Goal: Task Accomplishment & Management: Complete application form

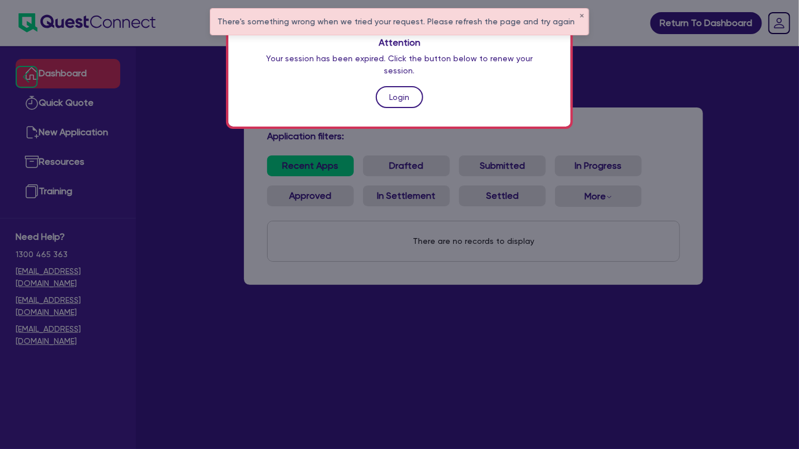
click at [393, 95] on link "Login" at bounding box center [399, 97] width 47 height 22
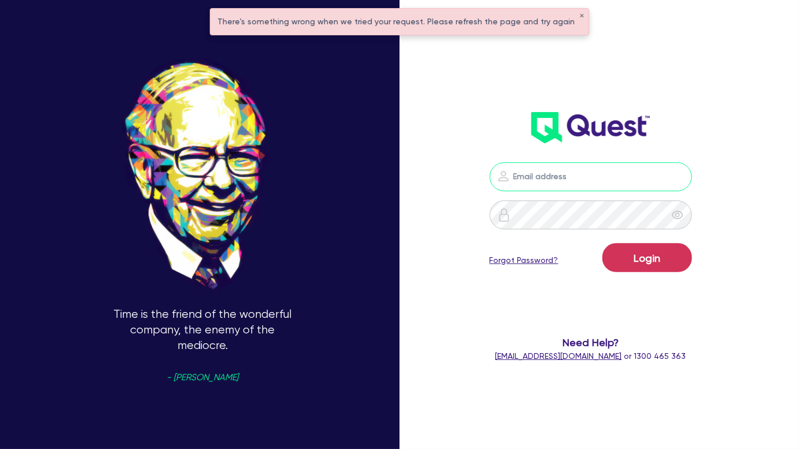
type input "joel.harding@quest.finance"
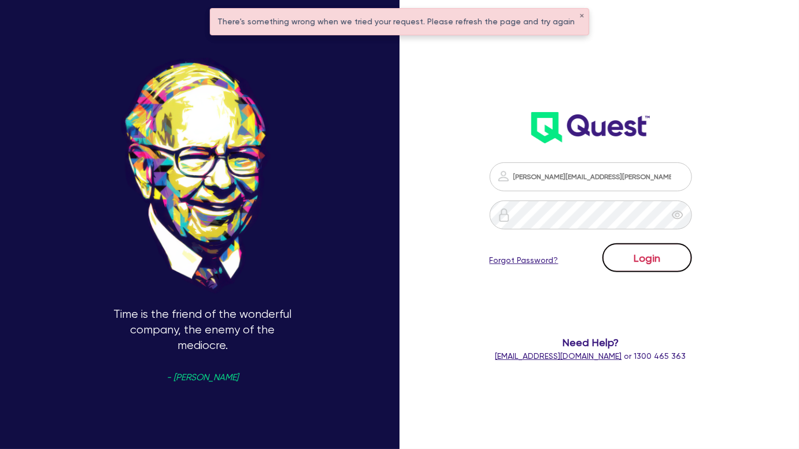
click at [637, 253] on button "Login" at bounding box center [647, 257] width 90 height 29
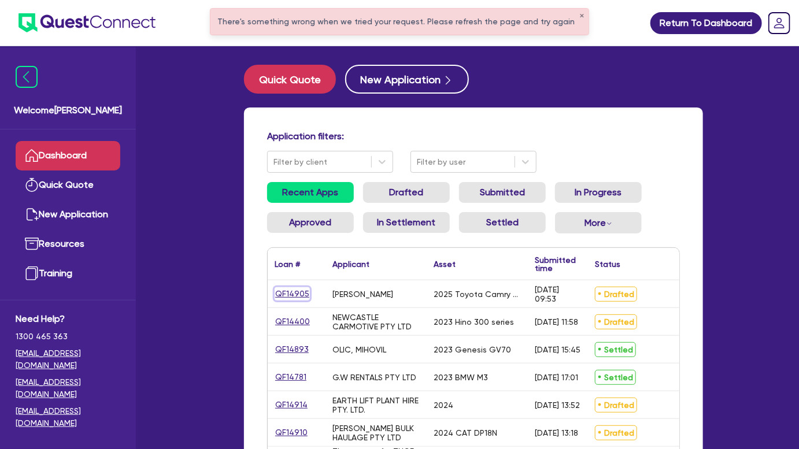
click at [291, 294] on link "QF14905" at bounding box center [291, 293] width 35 height 13
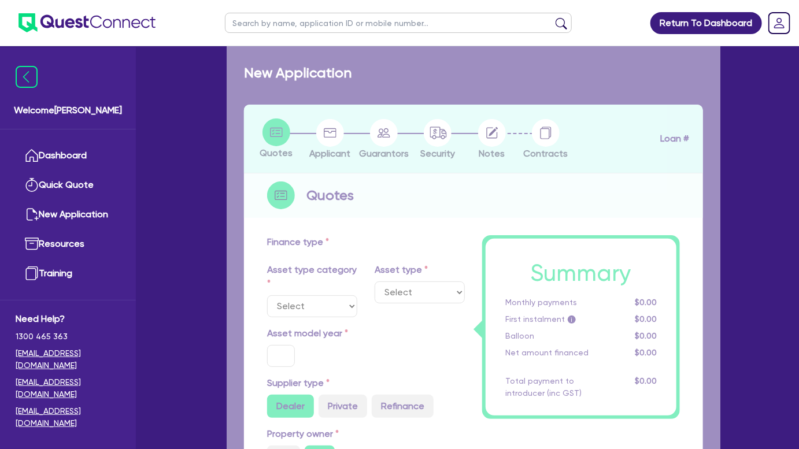
select select "CARS_AND_LIGHT_TRUCKS"
type input "2025"
radio input "true"
type input "47,499.98"
type input "3"
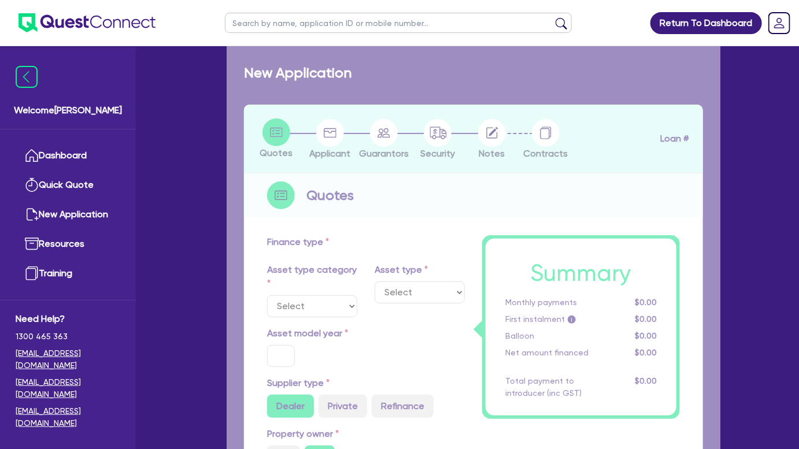
type input "1,425"
type input "6.8"
type input "454.55"
type input "318.18"
select select "PASSENGER_VEHICLES"
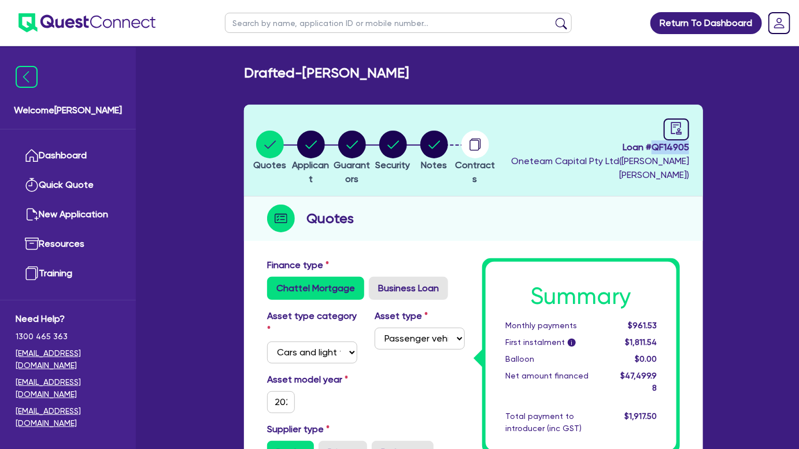
drag, startPoint x: 652, startPoint y: 145, endPoint x: 714, endPoint y: 143, distance: 61.9
copy span "QF14905"
